Goal: Transaction & Acquisition: Purchase product/service

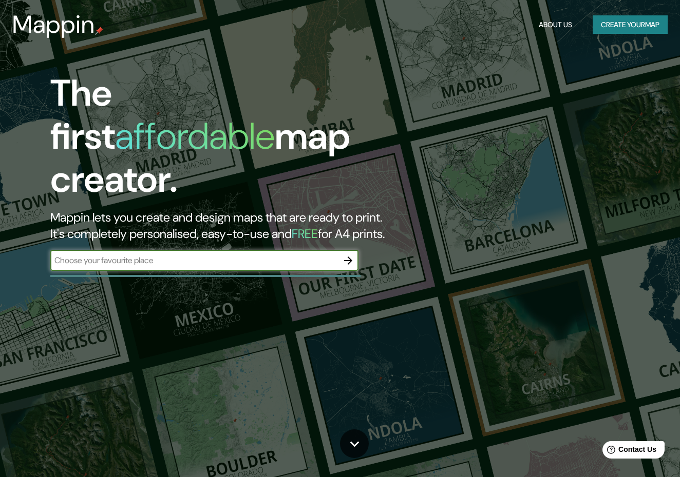
click at [178, 255] on input "text" at bounding box center [194, 261] width 288 height 12
type input "[GEOGRAPHIC_DATA]"
click at [349, 255] on icon "button" at bounding box center [348, 261] width 12 height 12
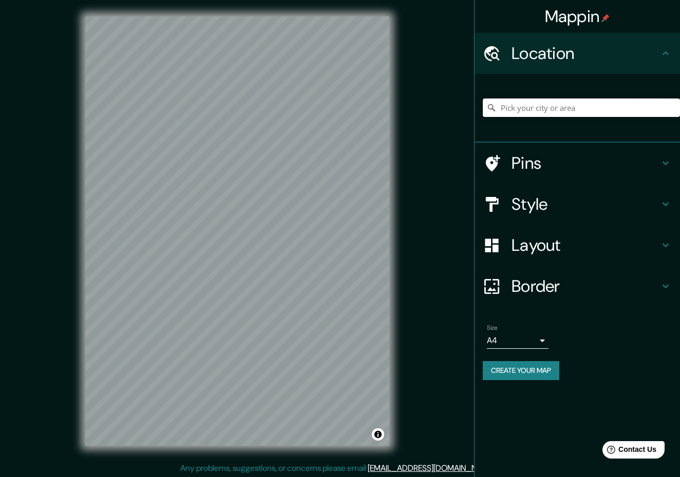
click at [511, 113] on input "Pick your city or area" at bounding box center [581, 108] width 197 height 18
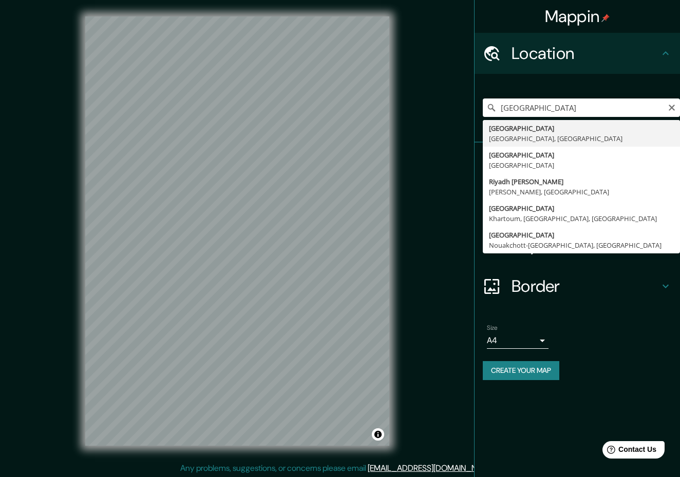
type input "[GEOGRAPHIC_DATA], [GEOGRAPHIC_DATA], [GEOGRAPHIC_DATA]"
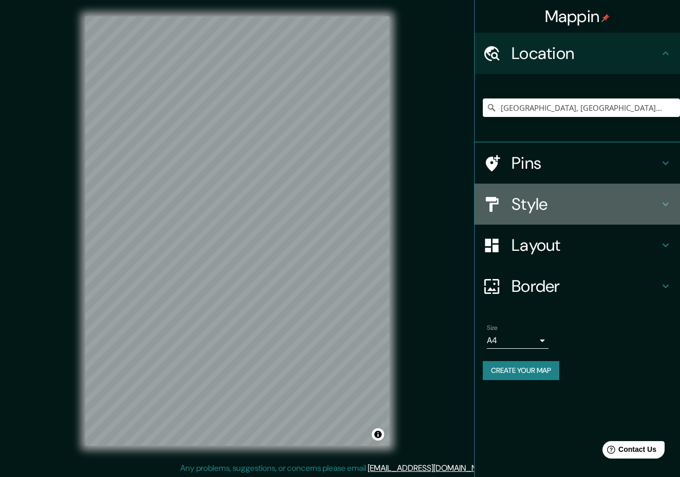
click at [561, 201] on h4 "Style" at bounding box center [585, 204] width 148 height 21
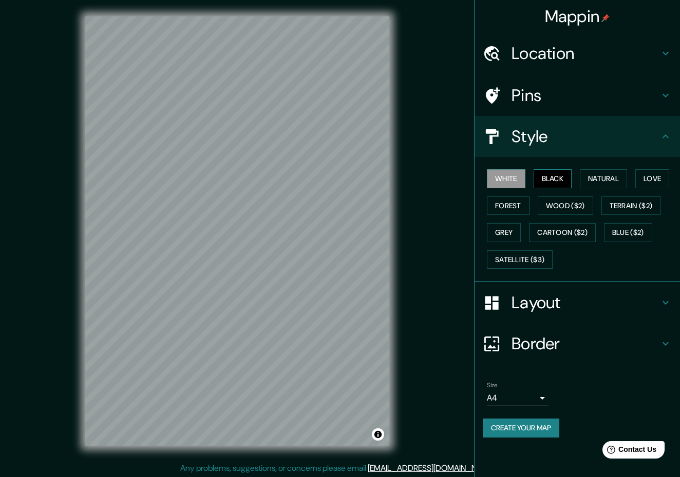
click at [555, 179] on button "Black" at bounding box center [552, 178] width 39 height 19
click at [603, 174] on button "Natural" at bounding box center [603, 178] width 47 height 19
click at [495, 177] on button "White" at bounding box center [506, 178] width 39 height 19
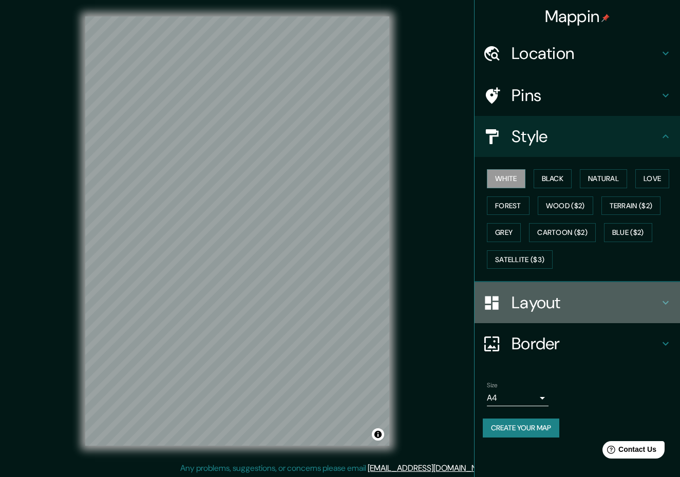
click at [639, 293] on h4 "Layout" at bounding box center [585, 303] width 148 height 21
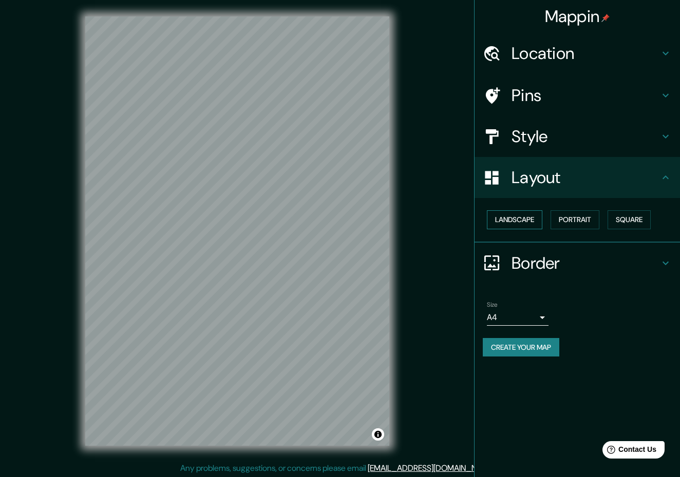
click at [514, 213] on button "Landscape" at bounding box center [514, 220] width 55 height 19
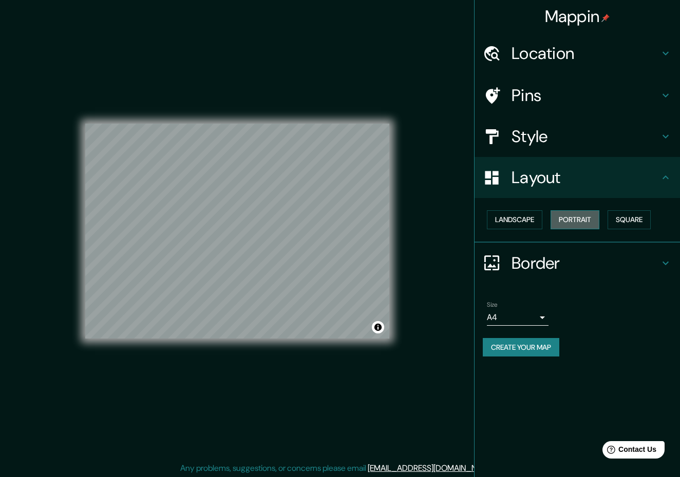
click at [565, 220] on button "Portrait" at bounding box center [574, 220] width 49 height 19
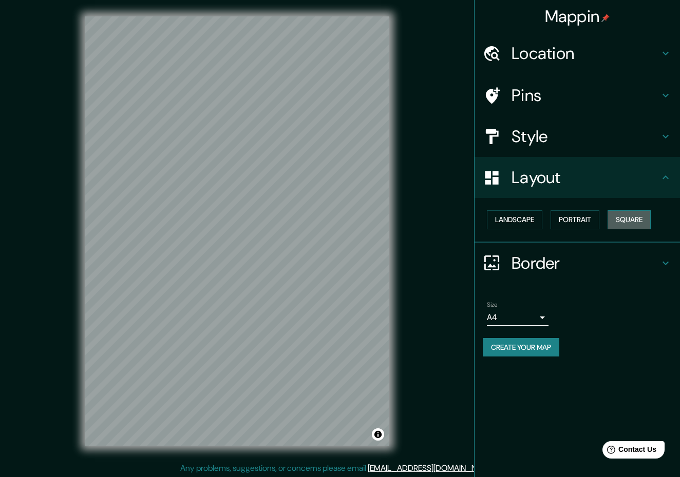
click at [641, 217] on button "Square" at bounding box center [628, 220] width 43 height 19
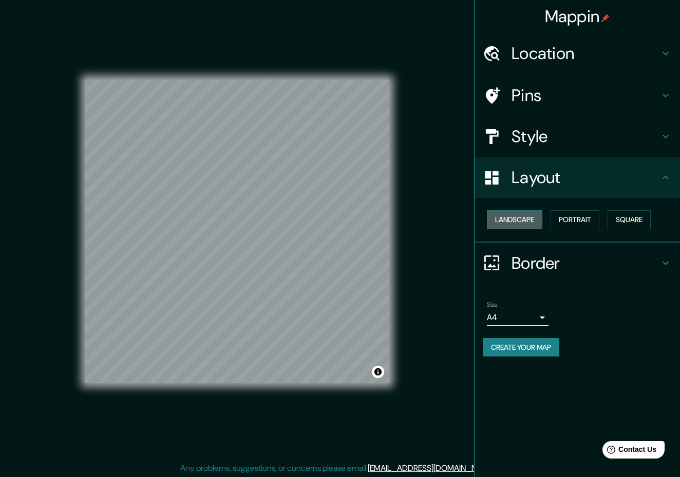
click at [515, 225] on button "Landscape" at bounding box center [514, 220] width 55 height 19
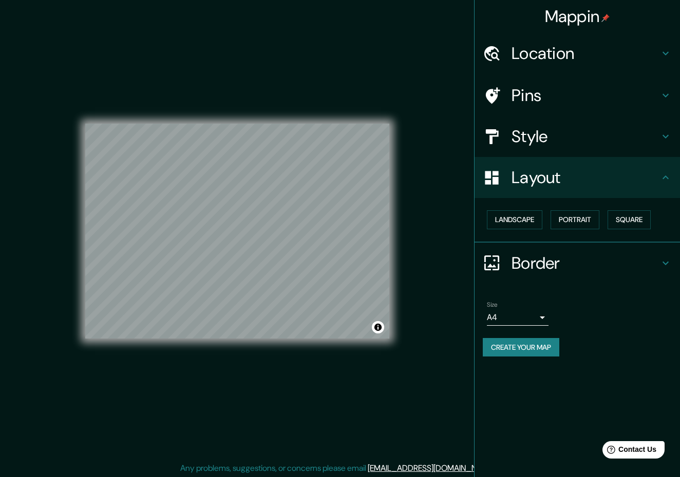
click at [541, 139] on h4 "Style" at bounding box center [585, 136] width 148 height 21
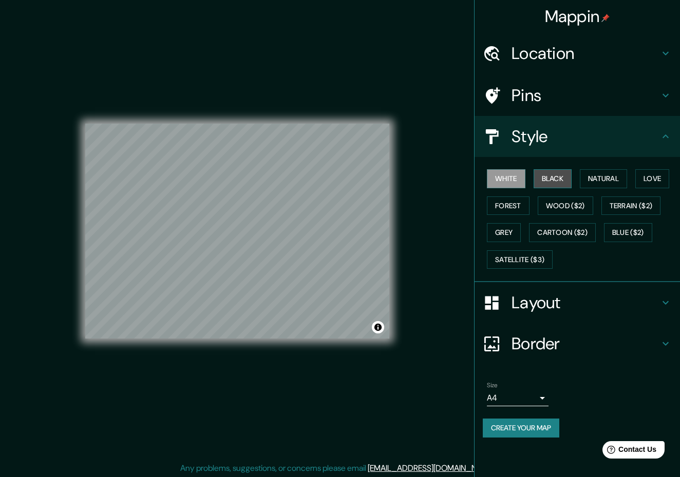
click at [543, 176] on button "Black" at bounding box center [552, 178] width 39 height 19
click at [619, 169] on button "Natural" at bounding box center [603, 178] width 47 height 19
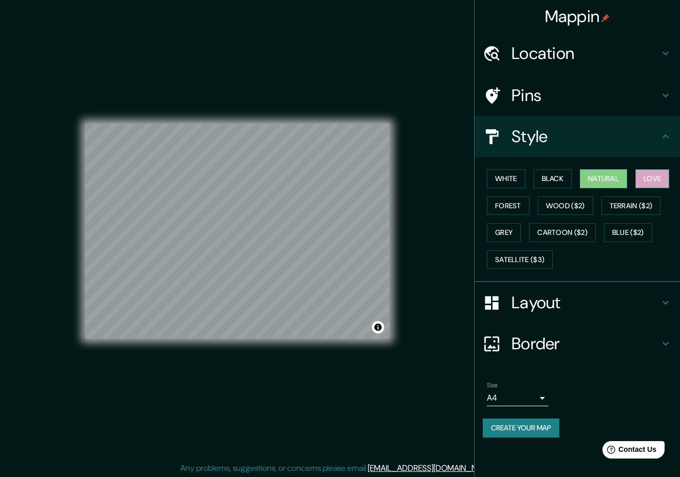
click at [649, 169] on button "Love" at bounding box center [652, 178] width 34 height 19
click at [521, 298] on h4 "Layout" at bounding box center [585, 303] width 148 height 21
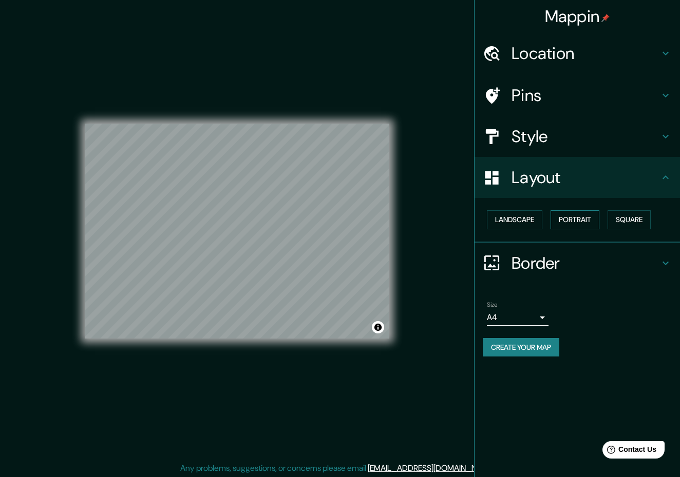
click at [570, 217] on button "Portrait" at bounding box center [574, 220] width 49 height 19
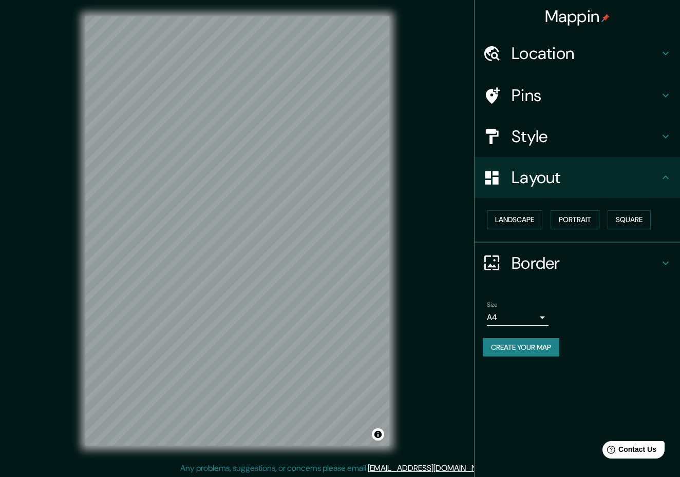
click at [564, 148] on div "Style" at bounding box center [576, 136] width 205 height 41
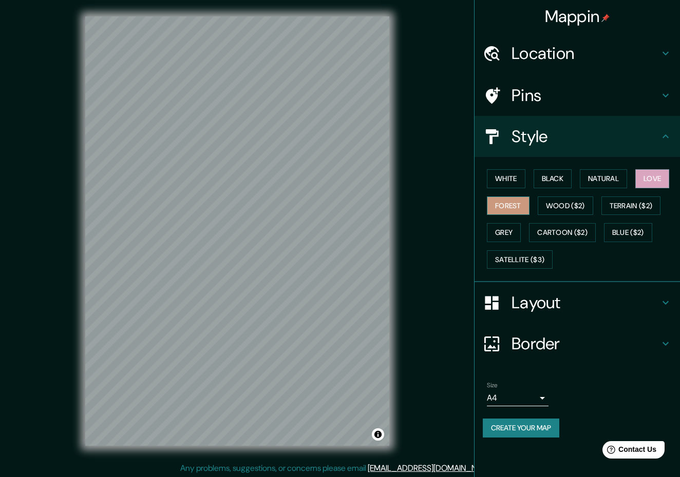
click at [526, 205] on button "Forest" at bounding box center [508, 206] width 43 height 19
click at [574, 204] on button "Wood ($2)" at bounding box center [565, 206] width 55 height 19
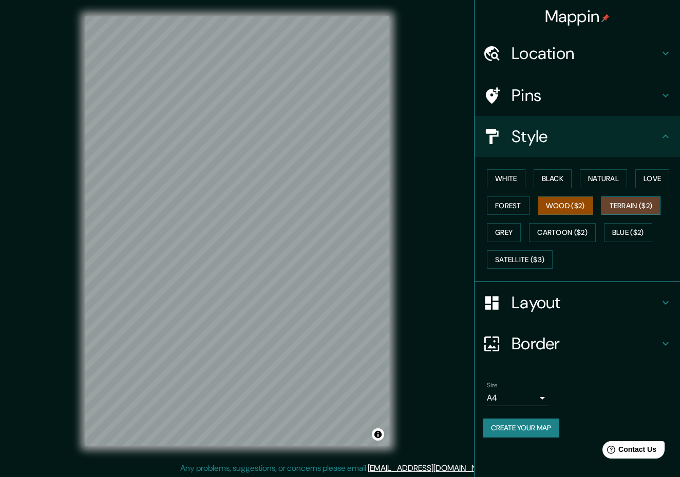
click at [618, 199] on button "Terrain ($2)" at bounding box center [631, 206] width 60 height 19
click at [512, 230] on button "Grey" at bounding box center [504, 232] width 34 height 19
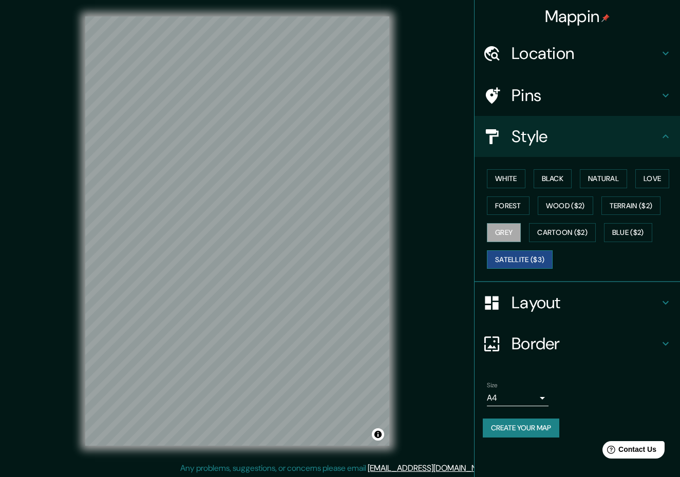
click at [514, 257] on button "Satellite ($3)" at bounding box center [520, 260] width 66 height 19
click at [505, 179] on button "White" at bounding box center [506, 178] width 39 height 19
click at [561, 172] on button "Black" at bounding box center [552, 178] width 39 height 19
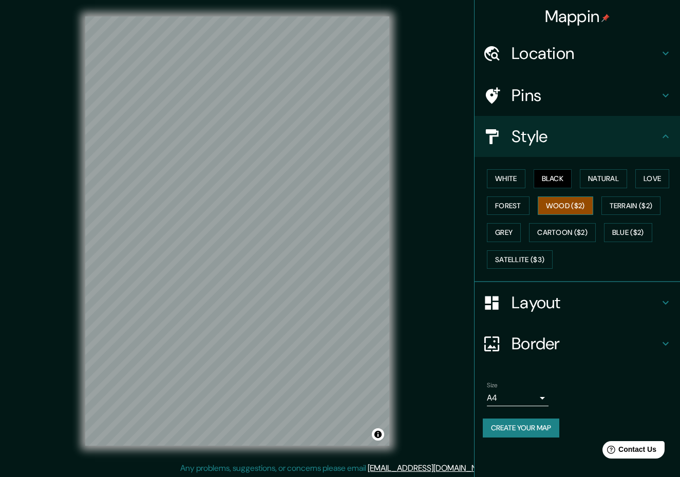
click at [578, 204] on button "Wood ($2)" at bounding box center [565, 206] width 55 height 19
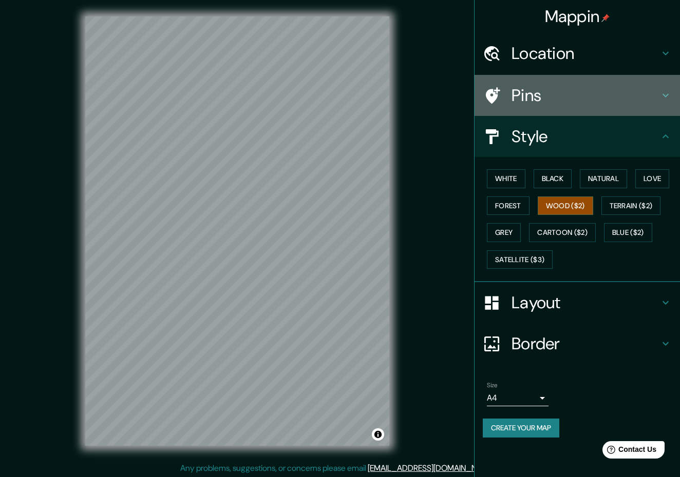
click at [538, 100] on h4 "Pins" at bounding box center [585, 95] width 148 height 21
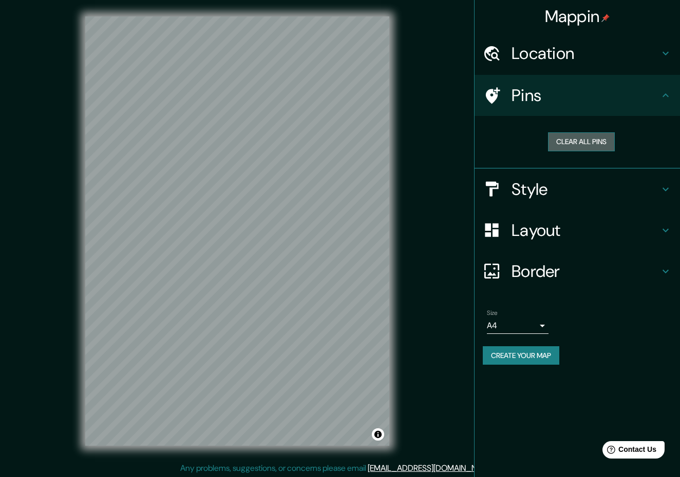
click at [576, 141] on button "Clear all pins" at bounding box center [581, 141] width 67 height 19
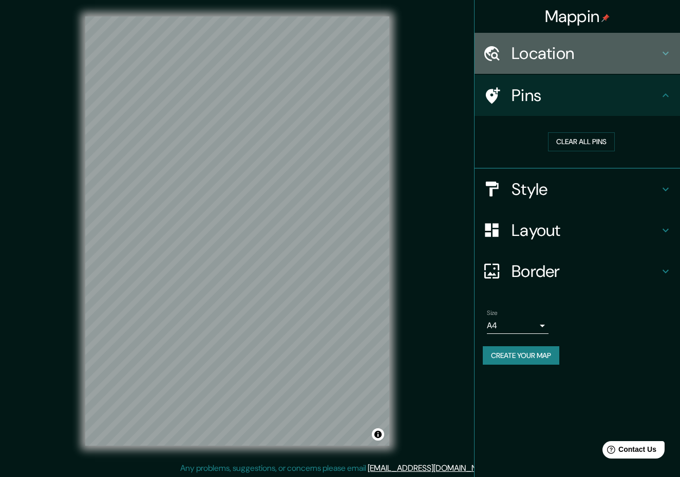
click at [545, 63] on h4 "Location" at bounding box center [585, 53] width 148 height 21
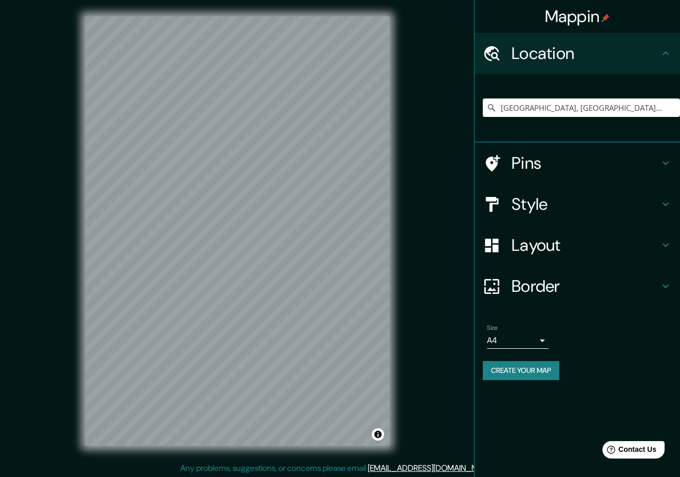
click at [545, 63] on h4 "Location" at bounding box center [585, 53] width 148 height 21
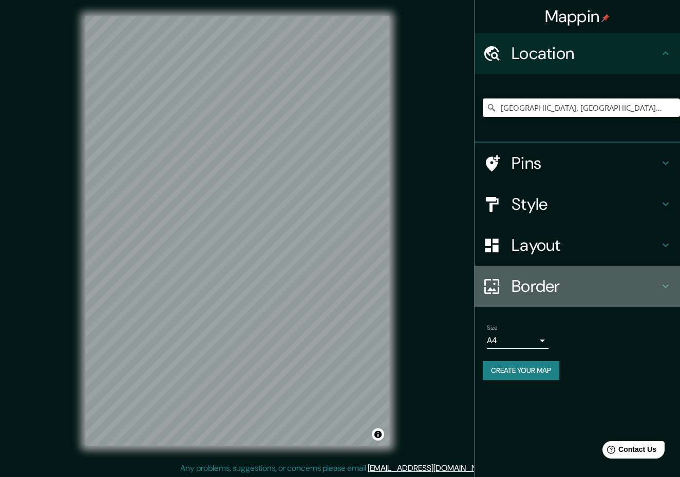
click at [572, 283] on h4 "Border" at bounding box center [585, 286] width 148 height 21
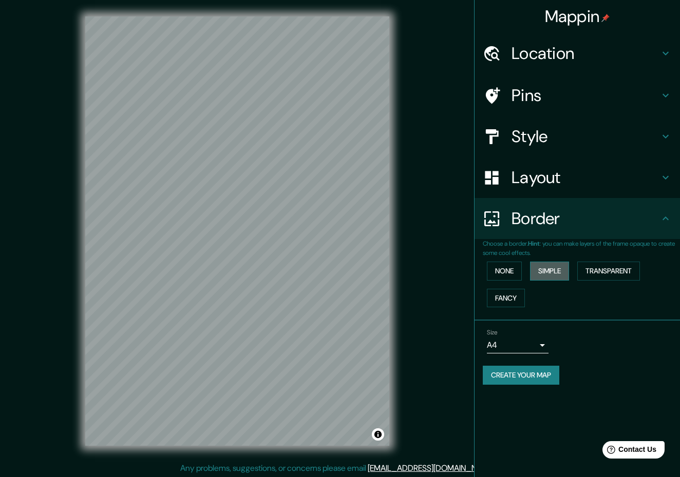
click at [553, 269] on button "Simple" at bounding box center [549, 271] width 39 height 19
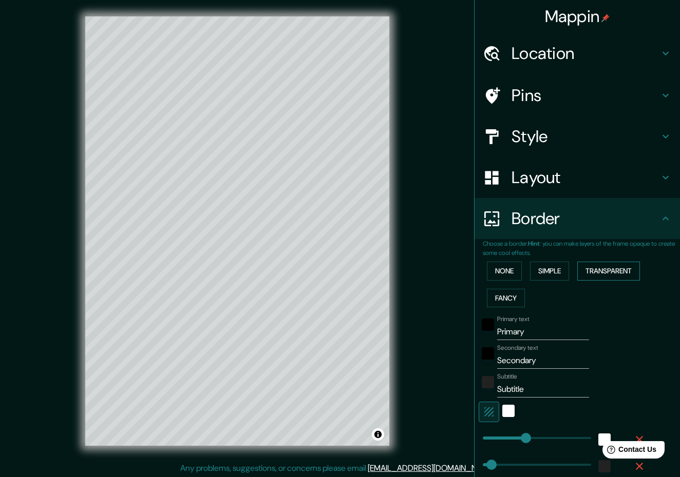
click at [619, 268] on button "Transparent" at bounding box center [608, 271] width 63 height 19
click at [508, 301] on button "Fancy" at bounding box center [506, 298] width 38 height 19
click at [514, 335] on input "Primary" at bounding box center [543, 332] width 92 height 16
click at [503, 268] on button "None" at bounding box center [504, 271] width 35 height 19
